Goal: Information Seeking & Learning: Learn about a topic

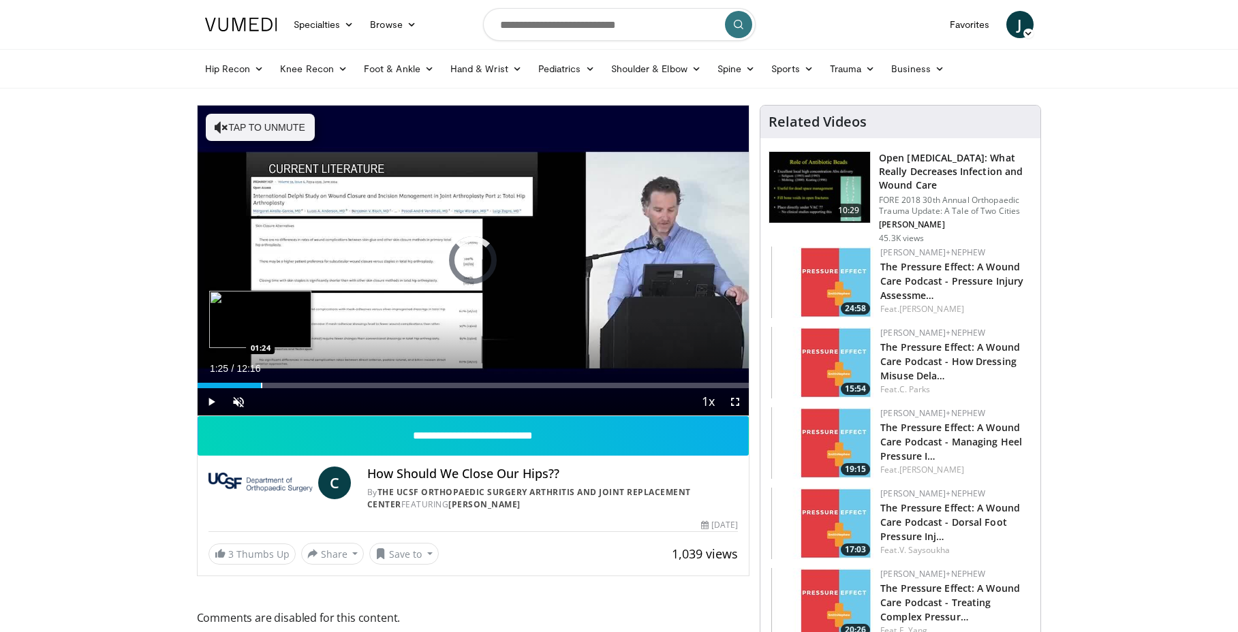
click at [261, 383] on div "Progress Bar" at bounding box center [261, 385] width 1 height 5
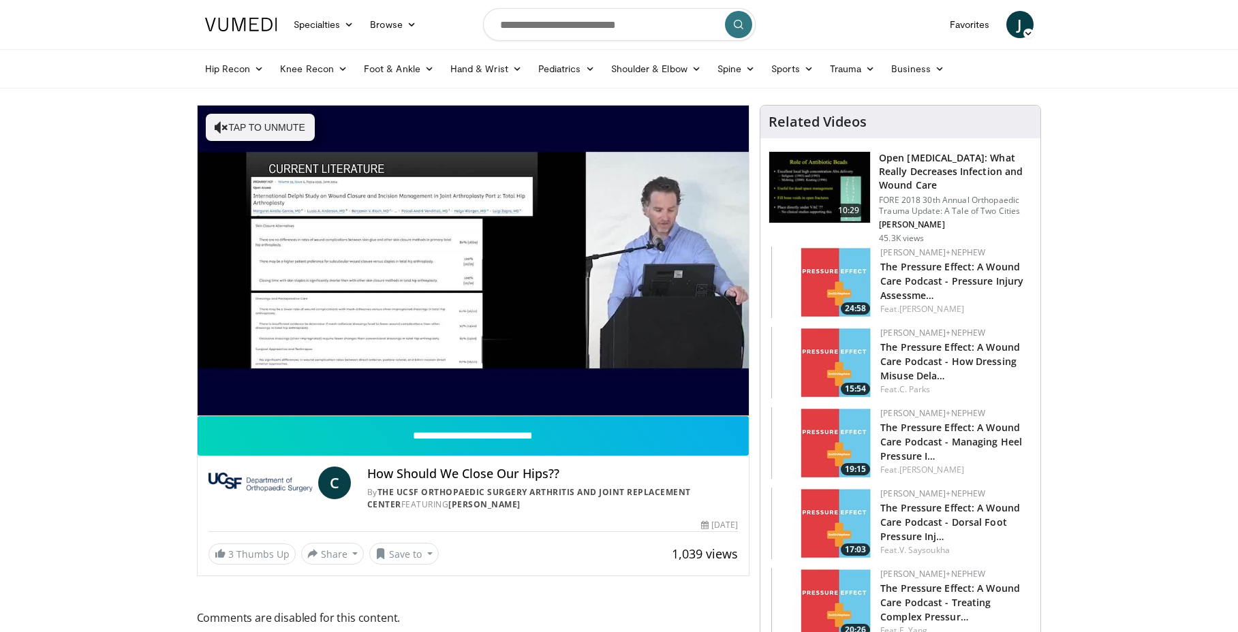
click at [332, 384] on div "10 seconds Tap to unmute" at bounding box center [474, 261] width 552 height 310
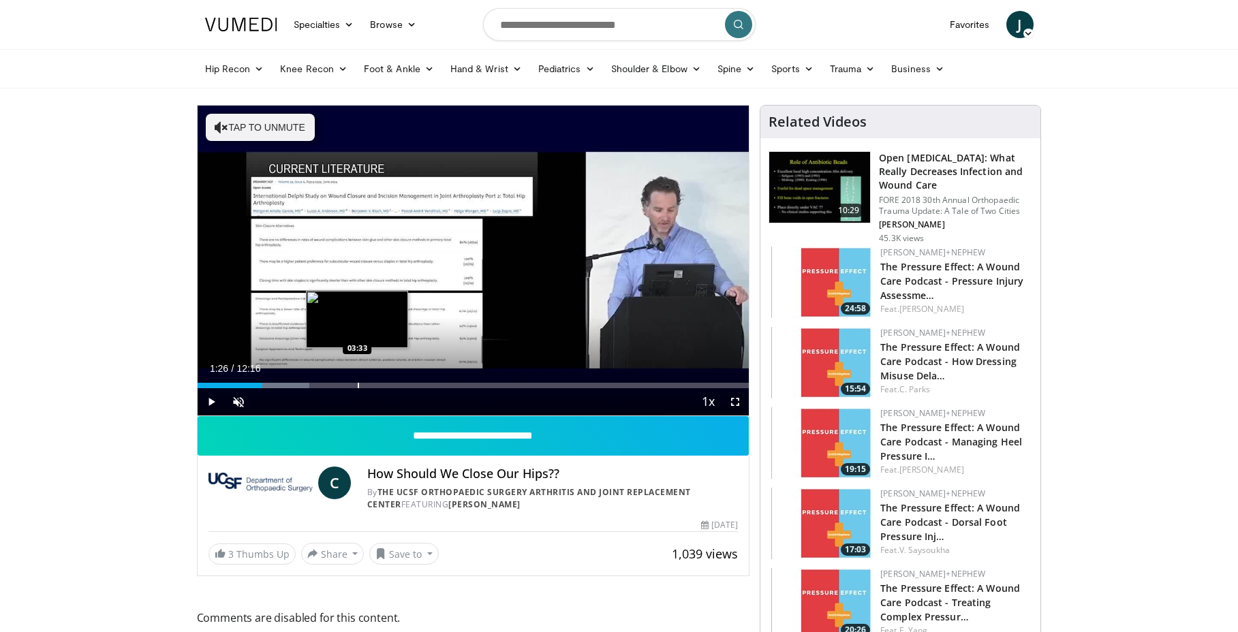
click at [357, 382] on div "Loaded : 20.34% 01:26 03:33" at bounding box center [474, 381] width 552 height 13
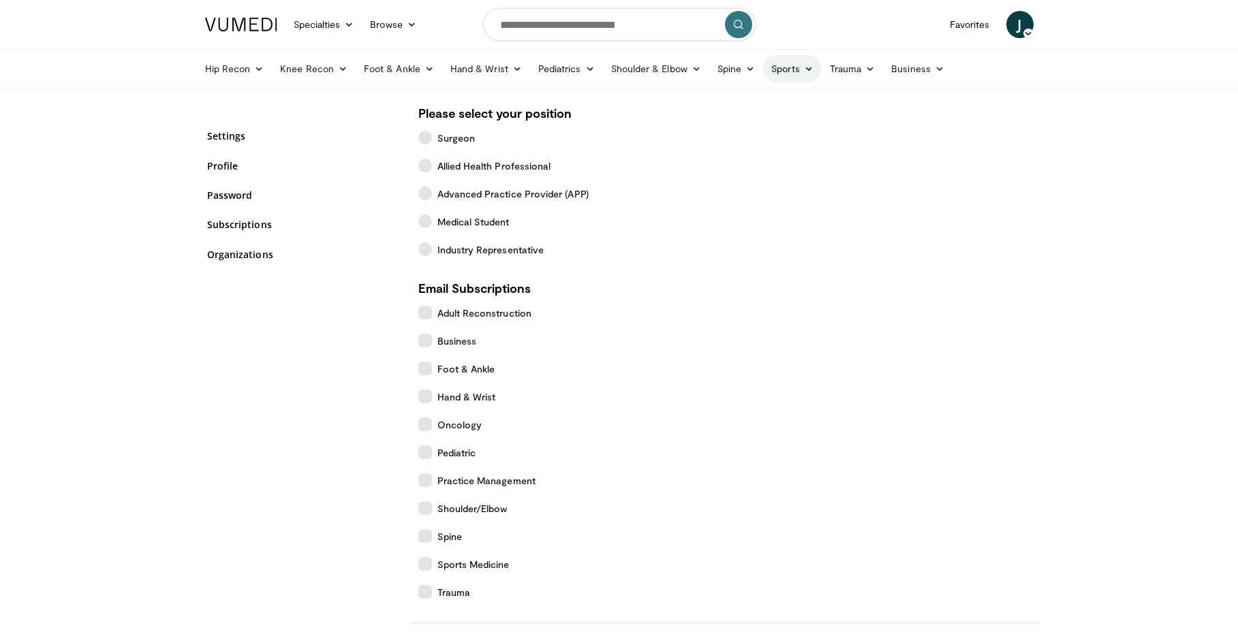
click at [784, 71] on link "Sports" at bounding box center [792, 68] width 59 height 27
click at [688, 189] on link "Knee" at bounding box center [740, 188] width 162 height 22
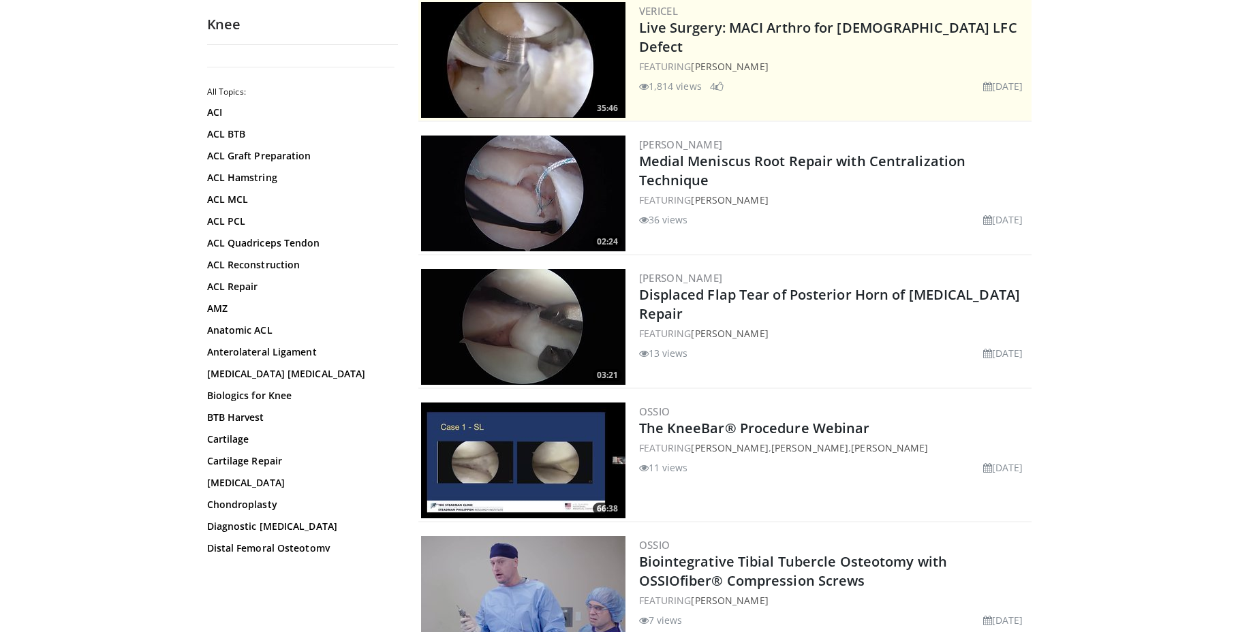
scroll to position [68, 0]
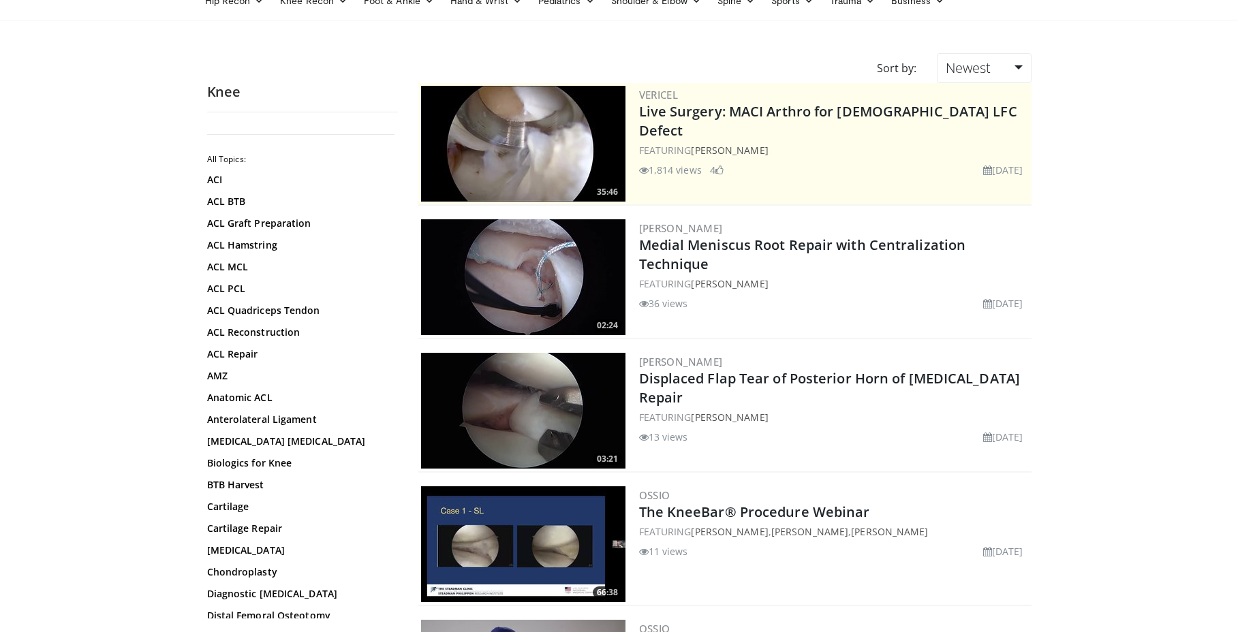
click at [541, 272] on img at bounding box center [523, 277] width 204 height 116
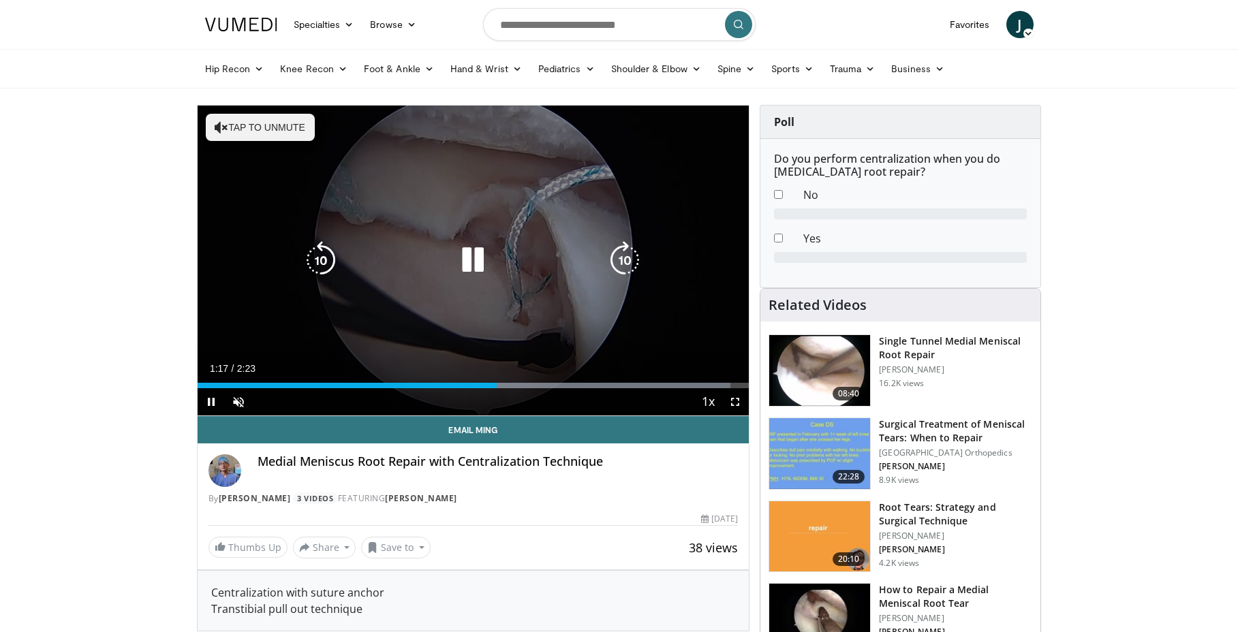
click at [412, 271] on div "Video Player" at bounding box center [472, 260] width 331 height 27
